Goal: Task Accomplishment & Management: Use online tool/utility

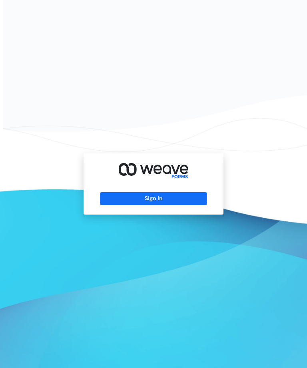
click at [156, 205] on button "Sign In" at bounding box center [153, 198] width 107 height 13
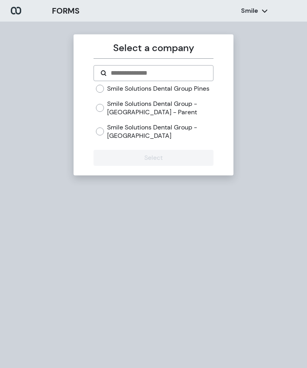
click at [182, 91] on label "Smile Solutions Dental Group Pines" at bounding box center [158, 88] width 102 height 9
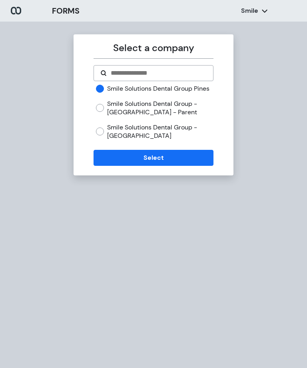
click at [184, 115] on label "Smile Solutions Dental Group - [GEOGRAPHIC_DATA] - Parent" at bounding box center [160, 107] width 106 height 17
click at [192, 131] on label "Smile Solutions Dental Group - [GEOGRAPHIC_DATA]" at bounding box center [160, 131] width 106 height 17
click at [194, 155] on button "Select" at bounding box center [152, 158] width 119 height 16
